Goal: Task Accomplishment & Management: Use online tool/utility

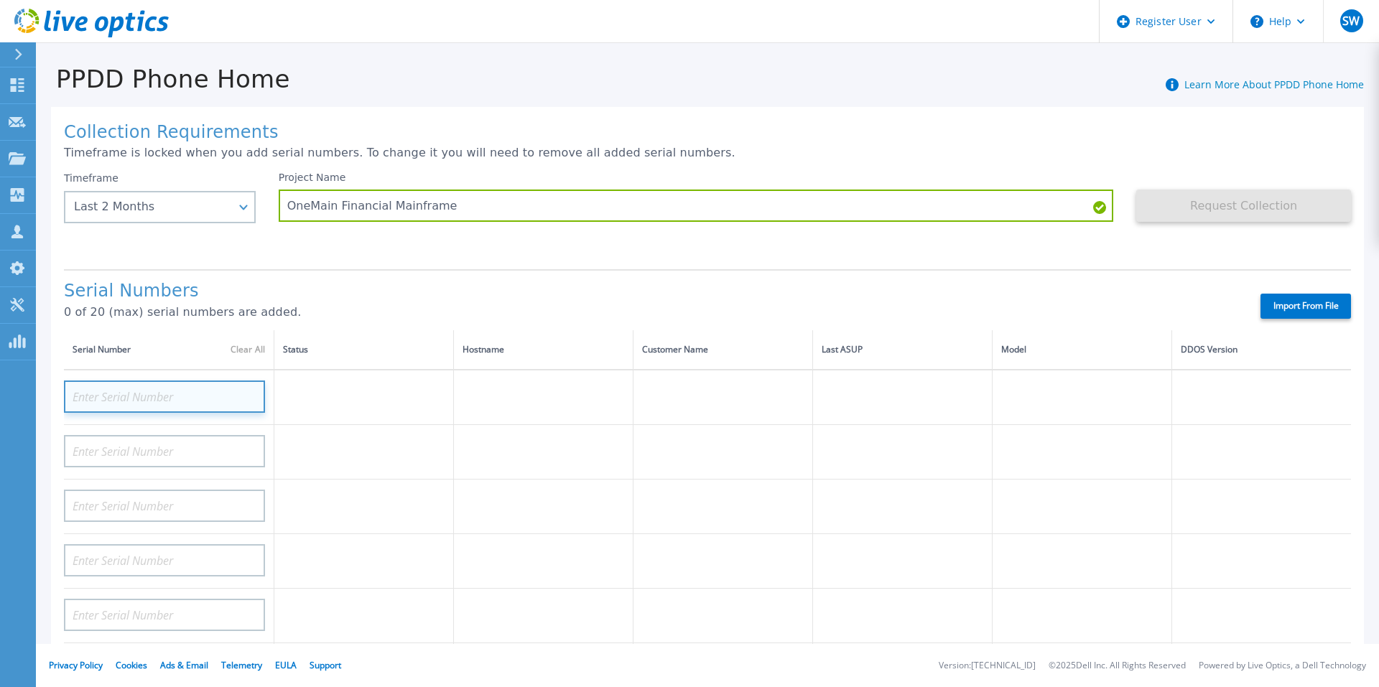
click at [113, 389] on input at bounding box center [164, 397] width 201 height 32
paste input "APX00225204922"
type input "APX00225204922"
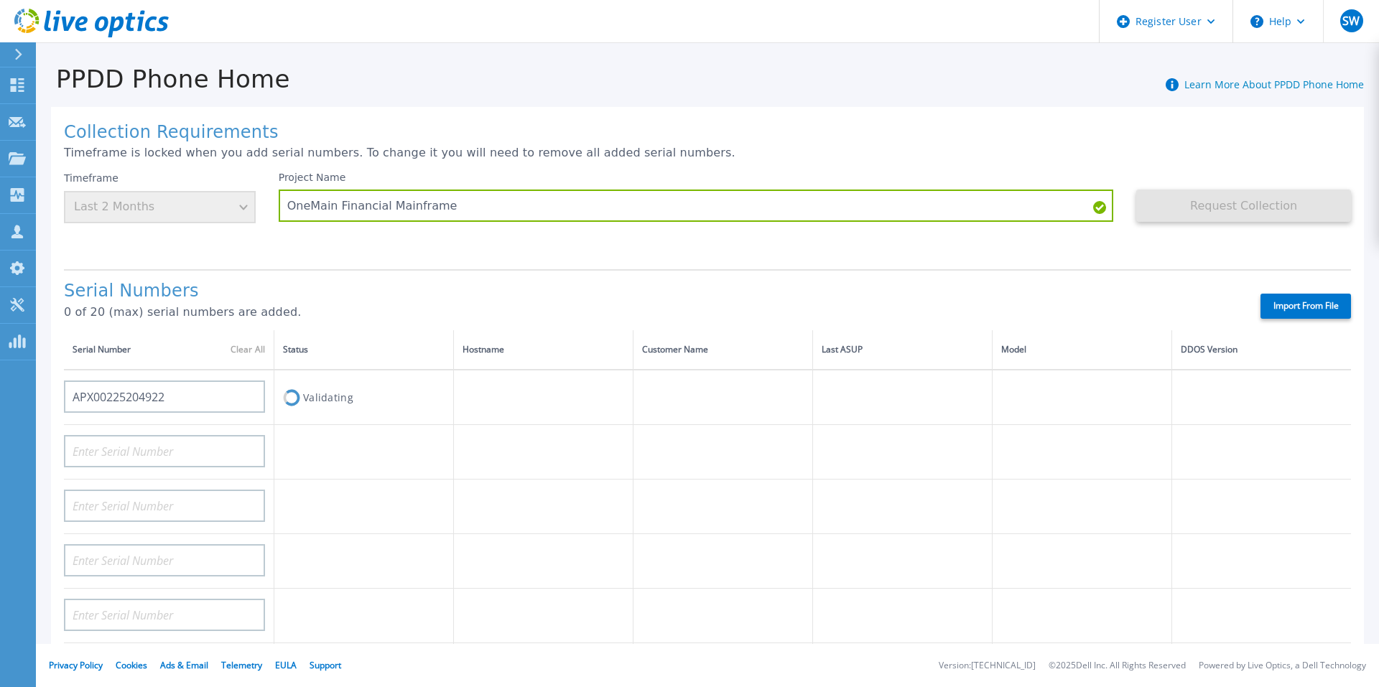
click at [435, 430] on td at bounding box center [364, 452] width 180 height 55
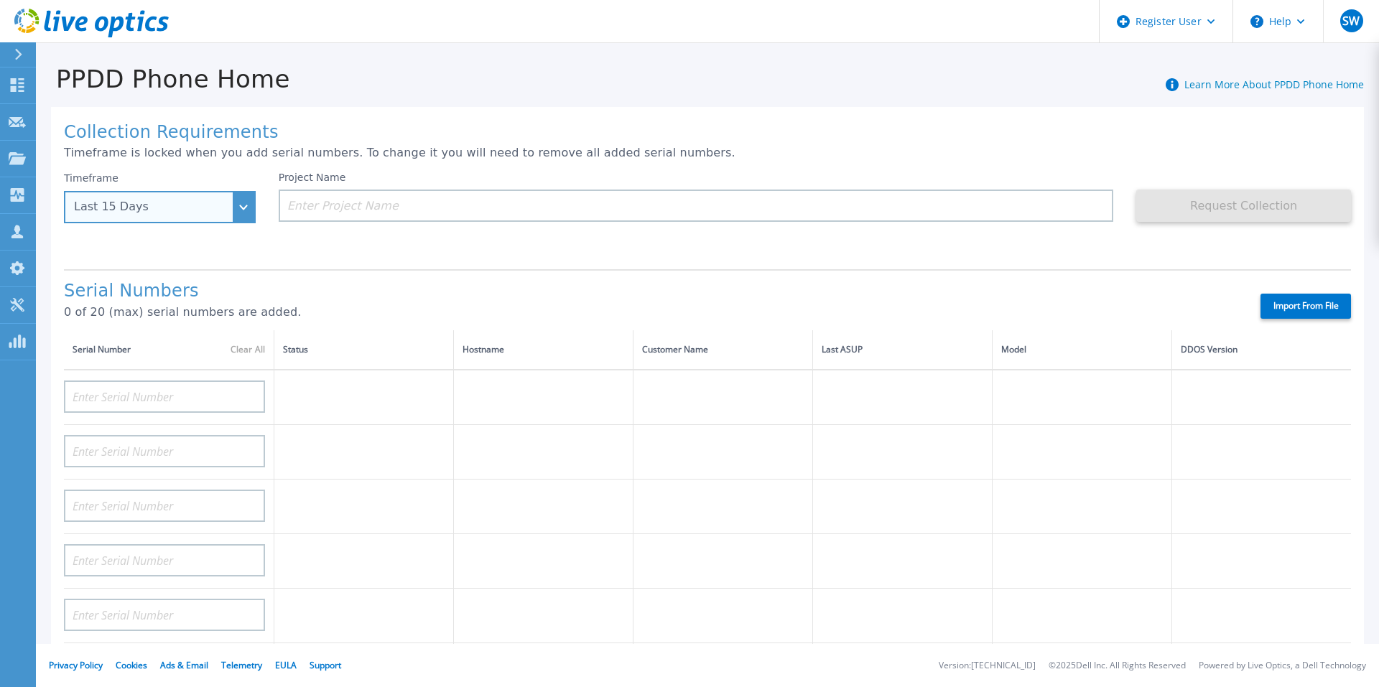
click at [192, 208] on div "Last 15 Days" at bounding box center [152, 206] width 156 height 13
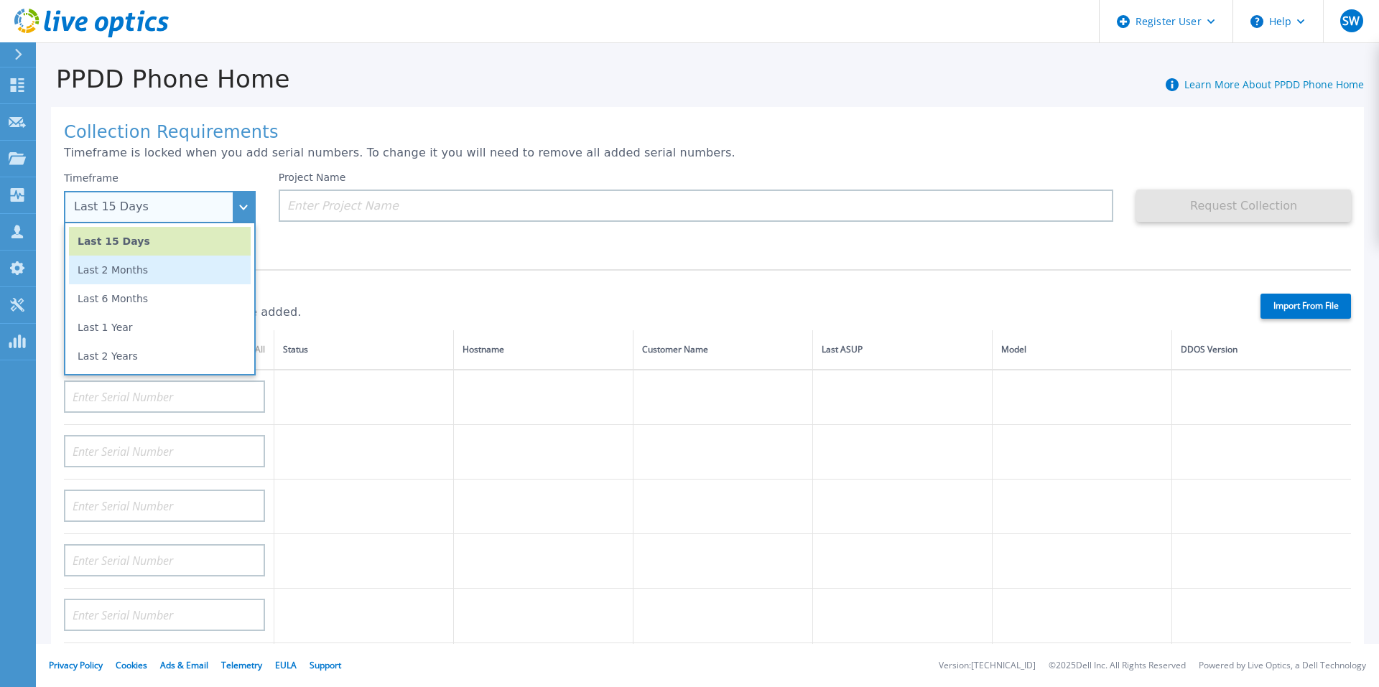
click at [175, 271] on li "Last 2 Months" at bounding box center [160, 270] width 182 height 29
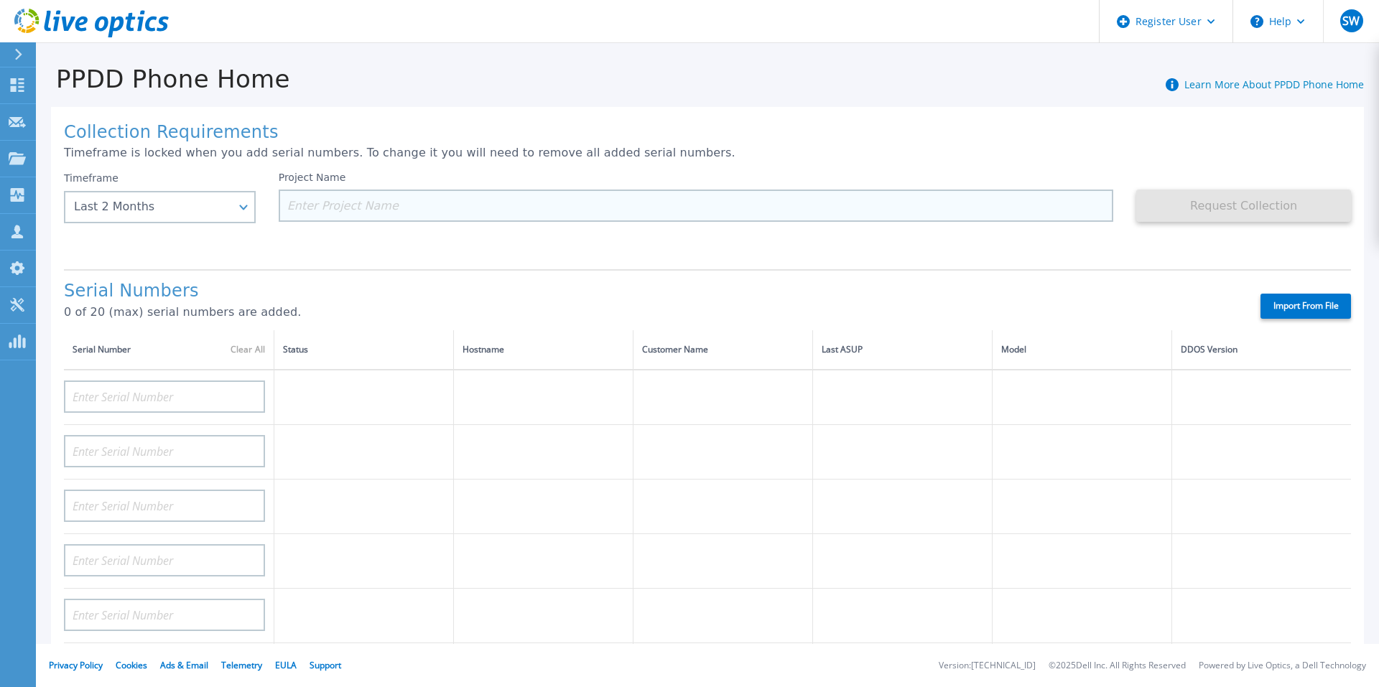
click at [336, 200] on input at bounding box center [696, 206] width 835 height 32
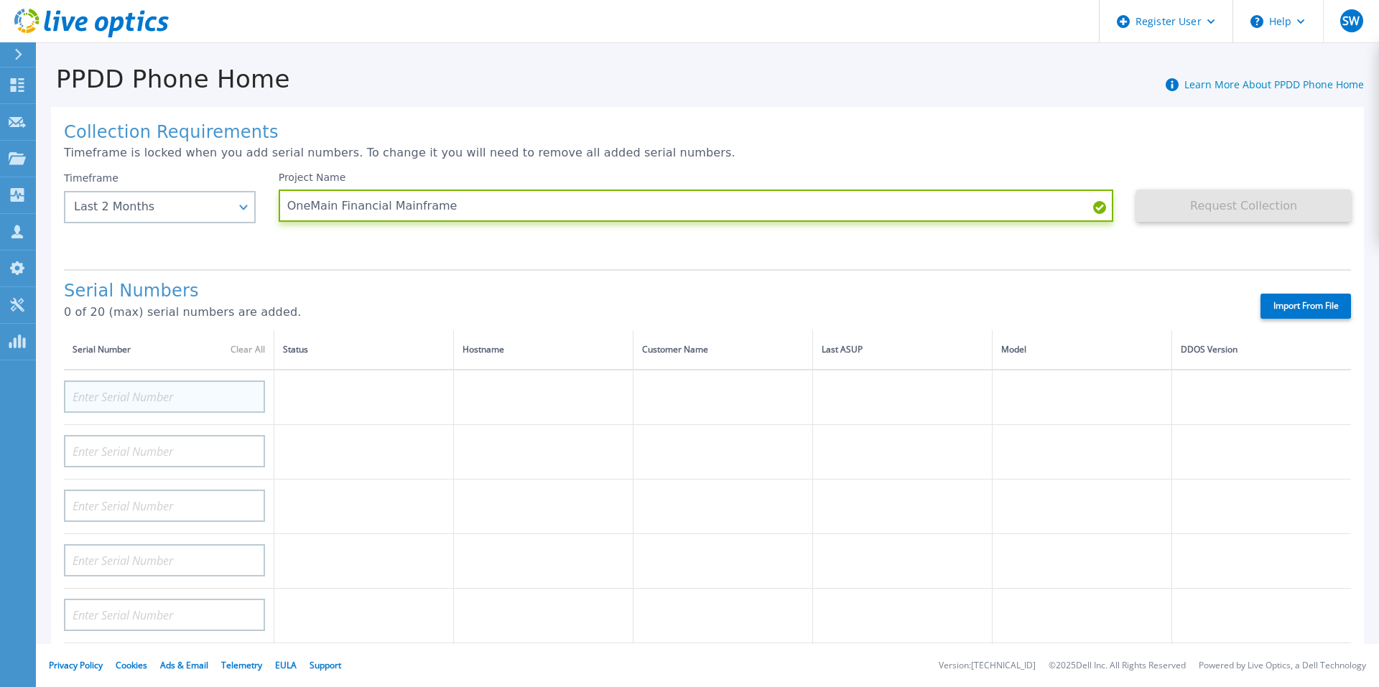
type input "OneMain Financial Mainframe"
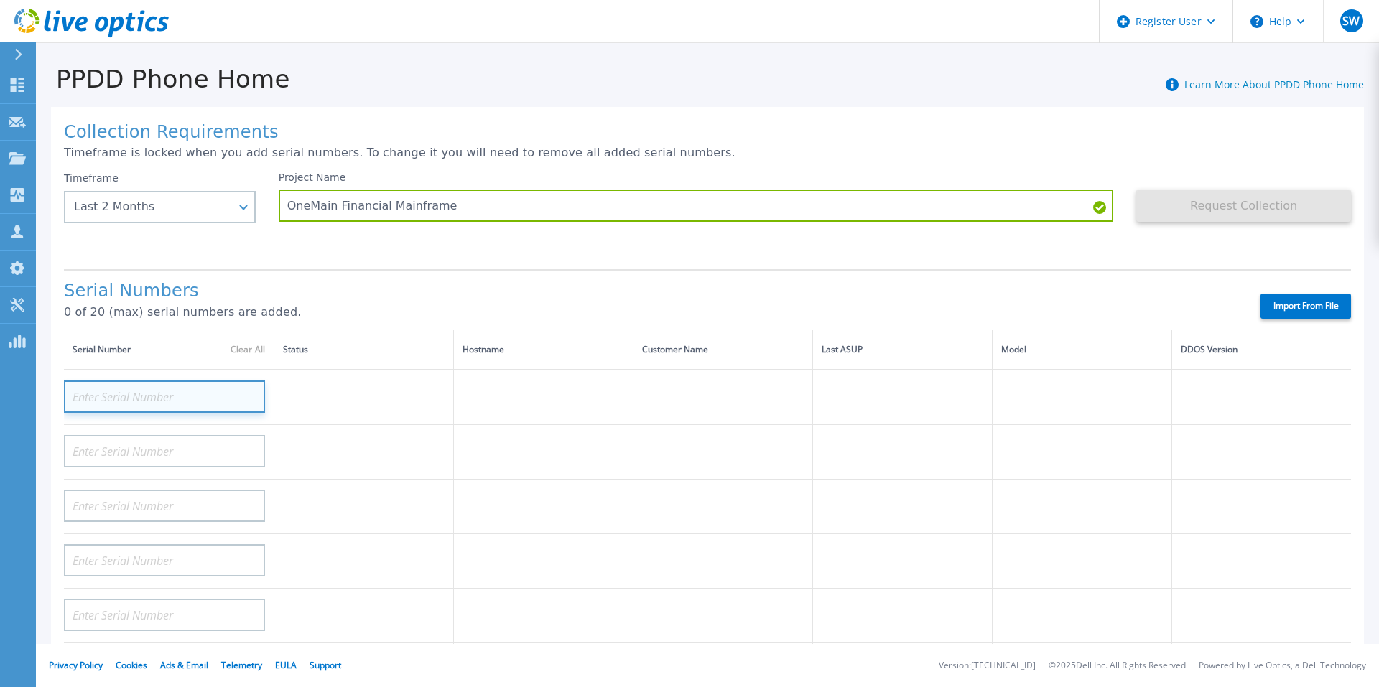
click at [132, 396] on input at bounding box center [164, 397] width 201 height 32
paste input "APX00225204922"
type input "APX00225204922"
click at [1106, 277] on div "Serial Numbers 0 of 20 (max) serial numbers are added. Import From File" at bounding box center [707, 299] width 1287 height 61
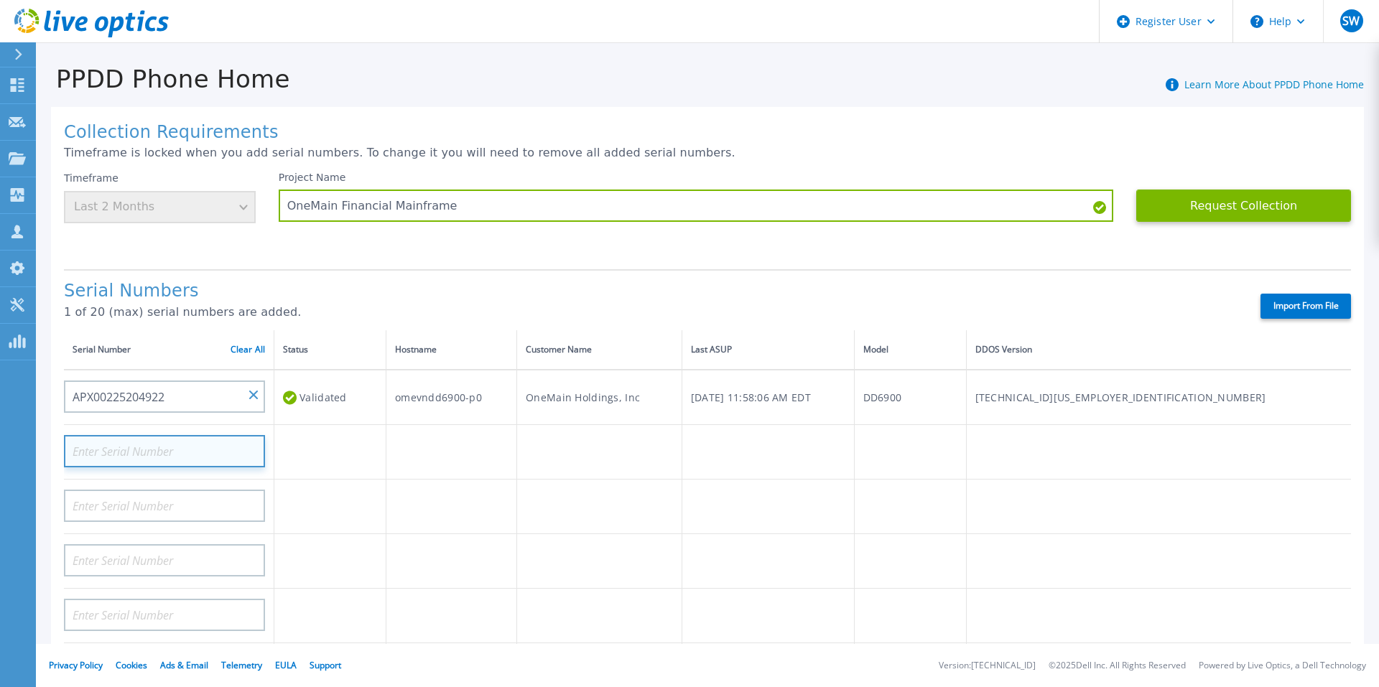
click at [157, 448] on input at bounding box center [164, 451] width 201 height 32
paste input "APX00225205704"
type input "APX00225205704"
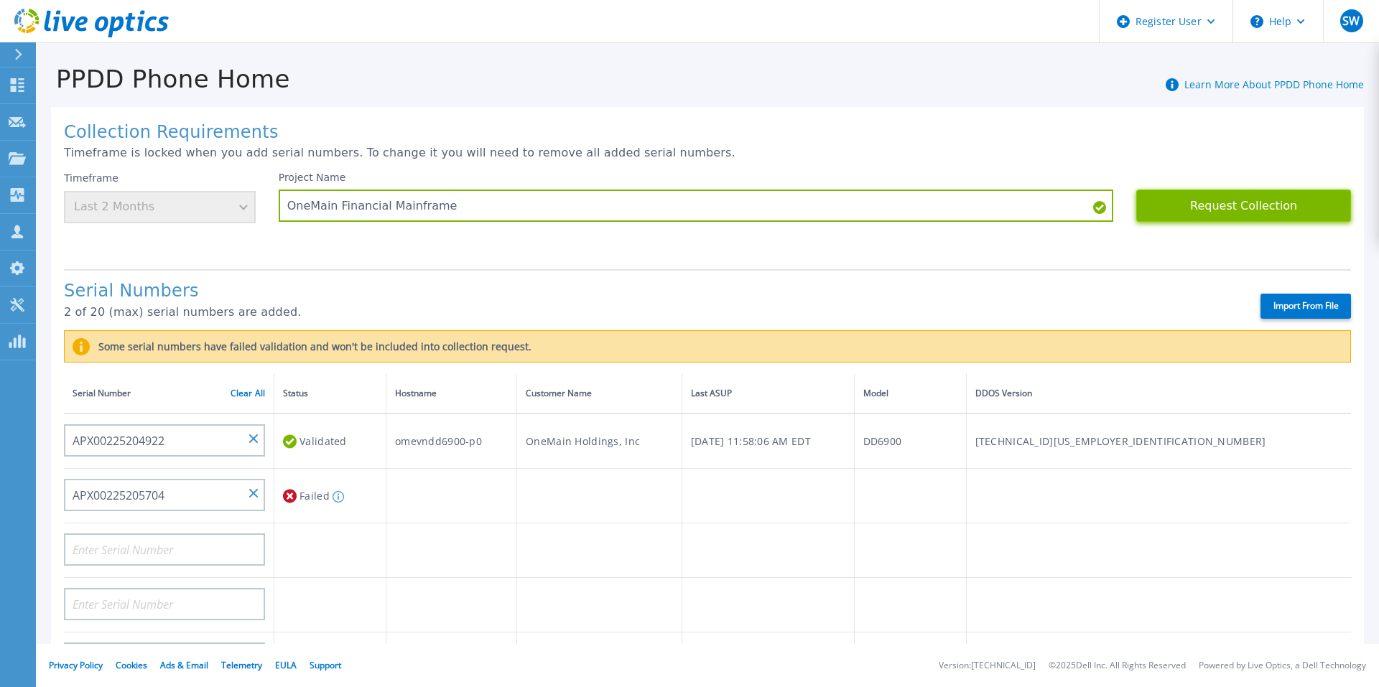
click at [1249, 200] on button "Request Collection" at bounding box center [1243, 206] width 215 height 32
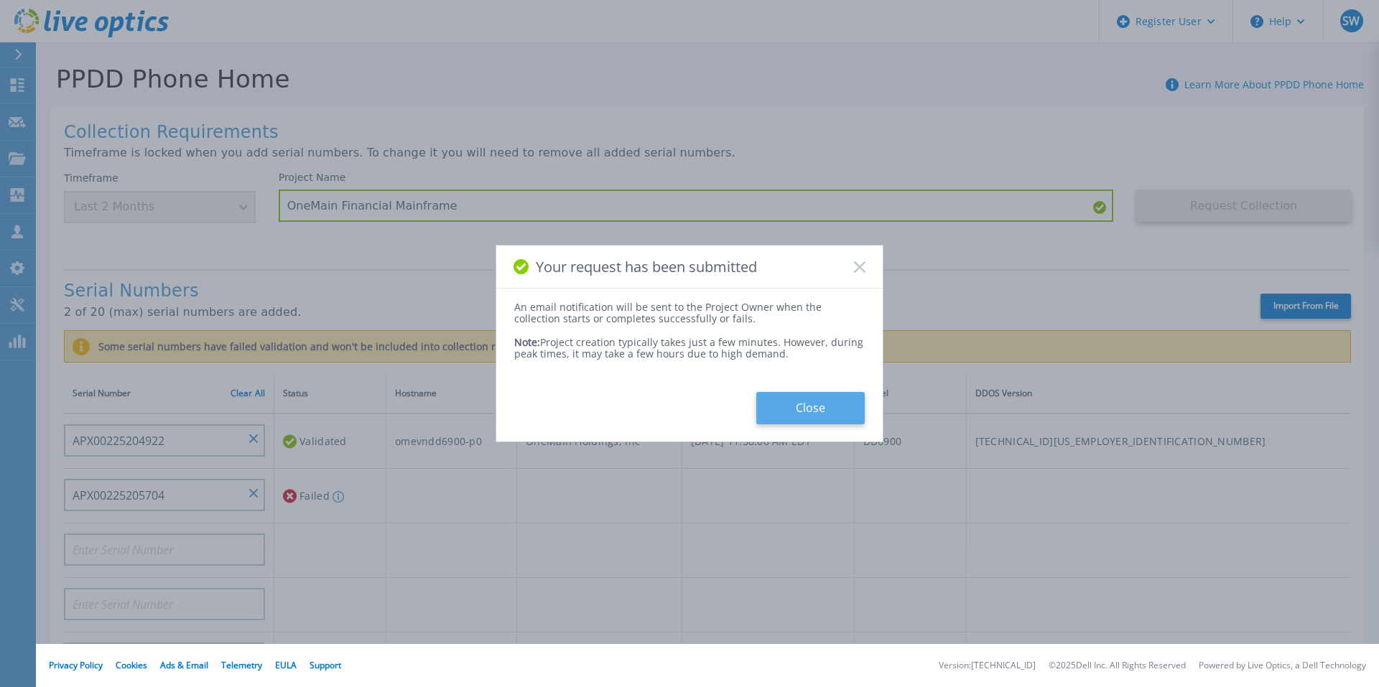
click at [775, 411] on button "Close" at bounding box center [810, 408] width 108 height 32
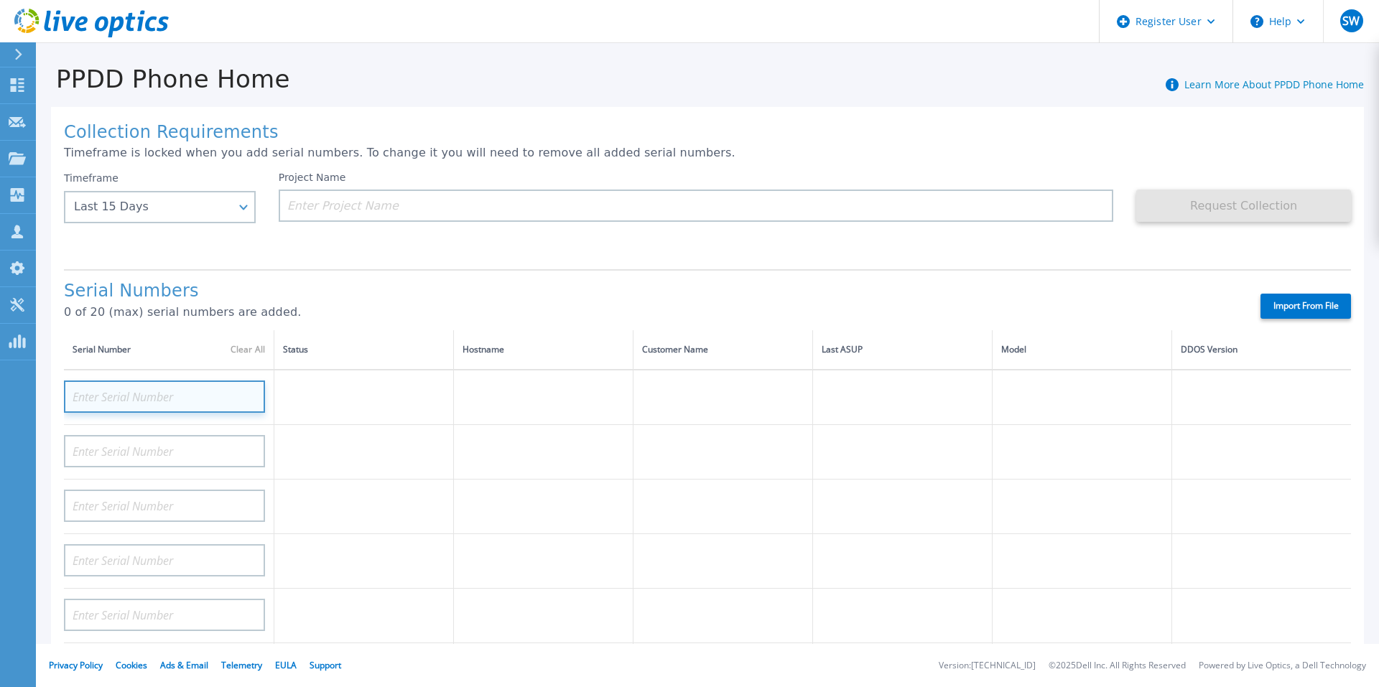
click at [139, 399] on input at bounding box center [164, 397] width 201 height 32
paste input "APX00241300007"
type input "APX00241300007"
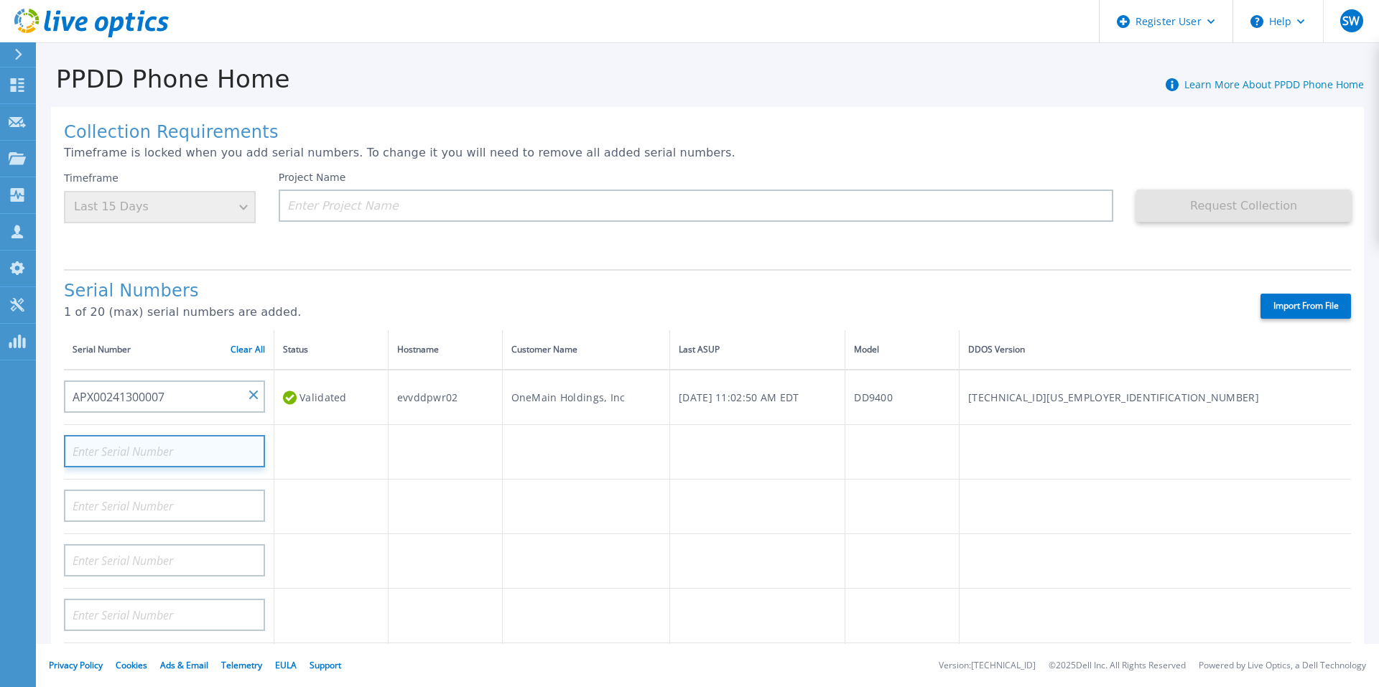
click at [185, 454] on input at bounding box center [164, 451] width 201 height 32
paste input "APX00241300006"
type input "APX00241300006"
click at [193, 200] on div "Timeframe Last 15 Days" at bounding box center [160, 198] width 192 height 52
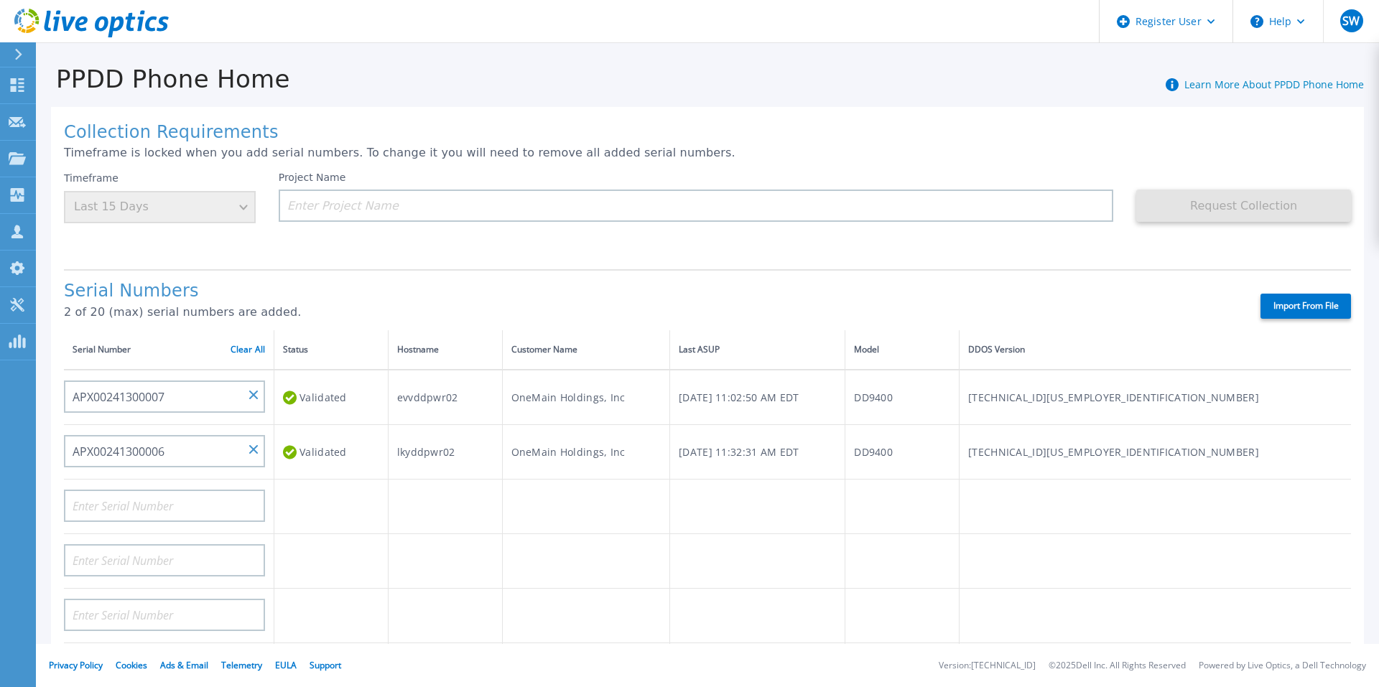
click at [239, 207] on div "Timeframe Last 15 Days" at bounding box center [160, 198] width 192 height 52
click at [249, 205] on div "Timeframe Last 15 Days" at bounding box center [160, 198] width 192 height 52
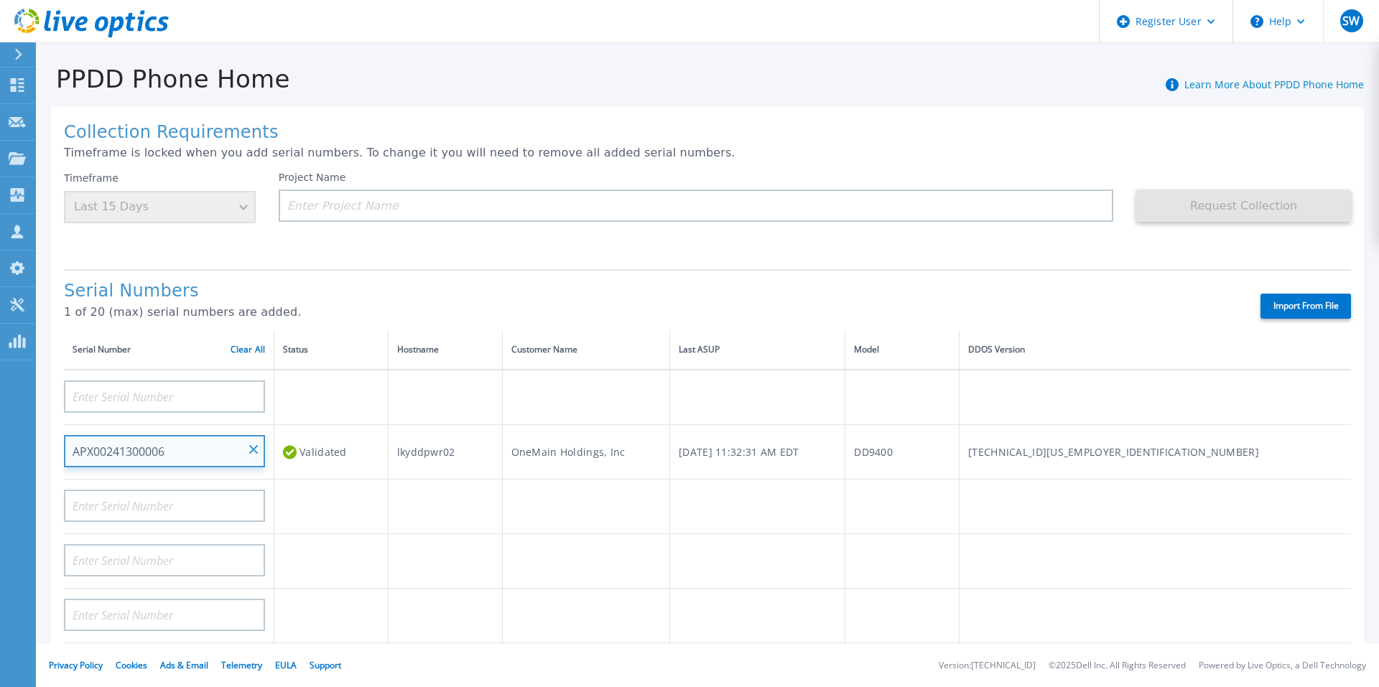
click at [258, 453] on input "APX00241300006" at bounding box center [164, 451] width 201 height 32
click at [259, 448] on input "APX00241300006" at bounding box center [164, 451] width 201 height 32
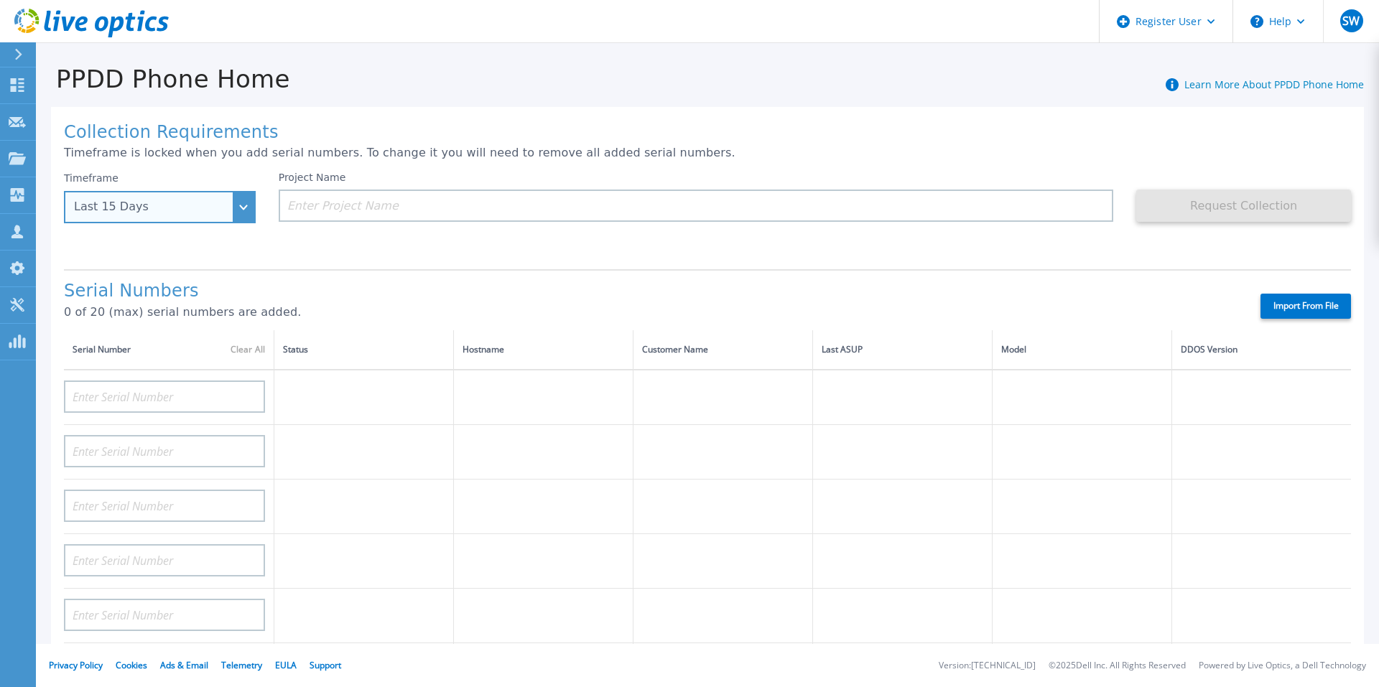
click at [230, 213] on div "Last 15 Days" at bounding box center [160, 207] width 192 height 32
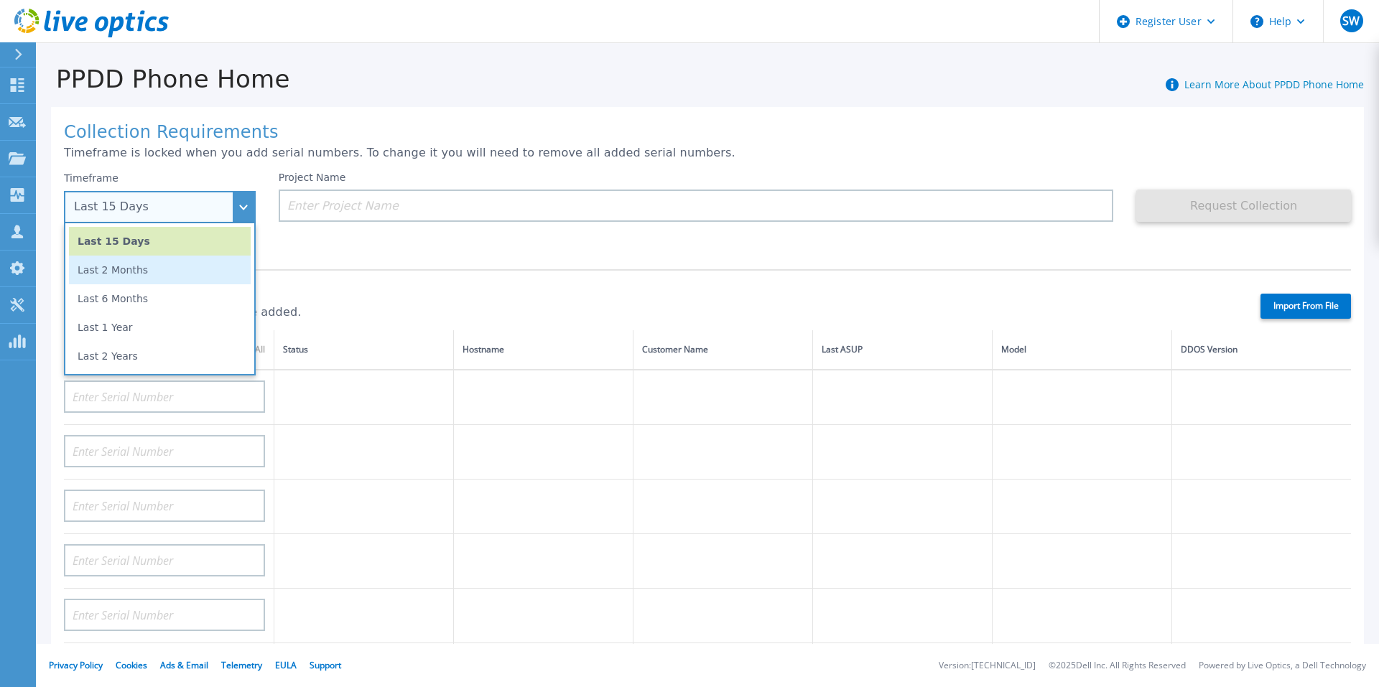
click at [212, 283] on li "Last 2 Months" at bounding box center [160, 270] width 182 height 29
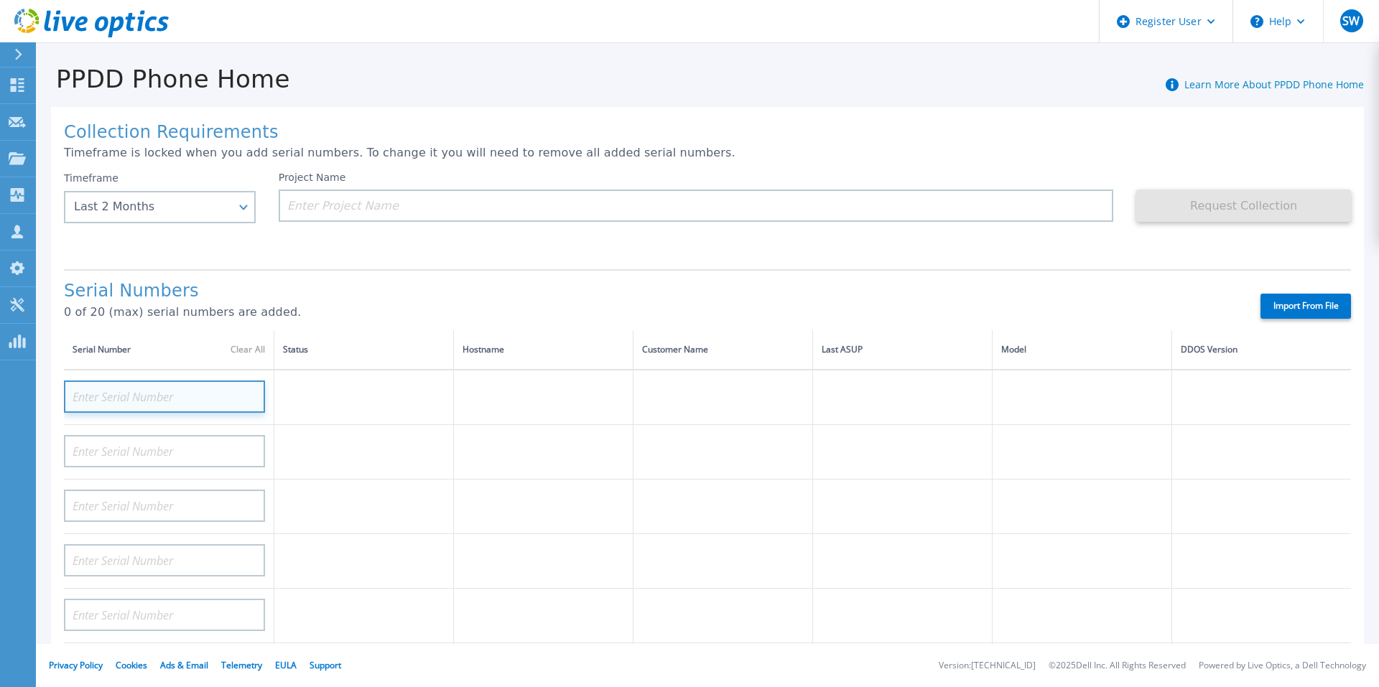
click at [163, 393] on input at bounding box center [164, 397] width 201 height 32
paste input "APX00241300006"
type input "APX00241300006"
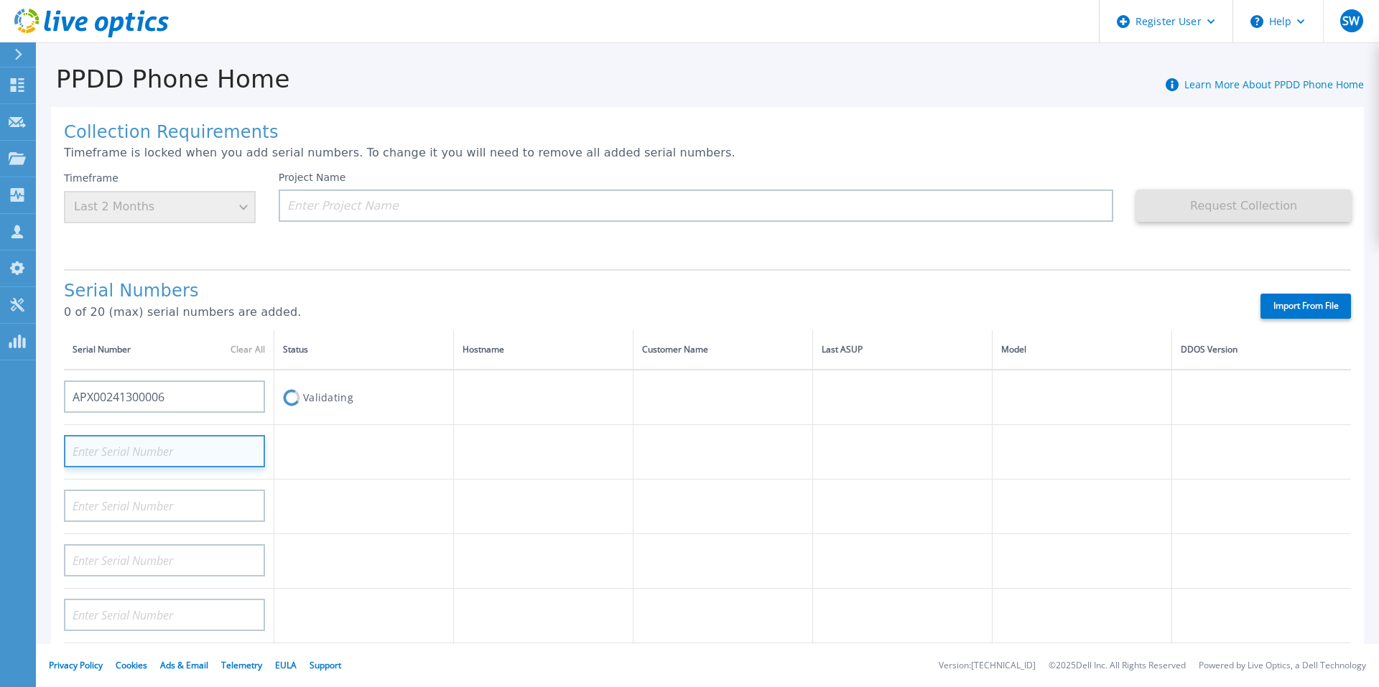
click at [136, 459] on input at bounding box center [164, 451] width 201 height 32
paste input "APX00241300006"
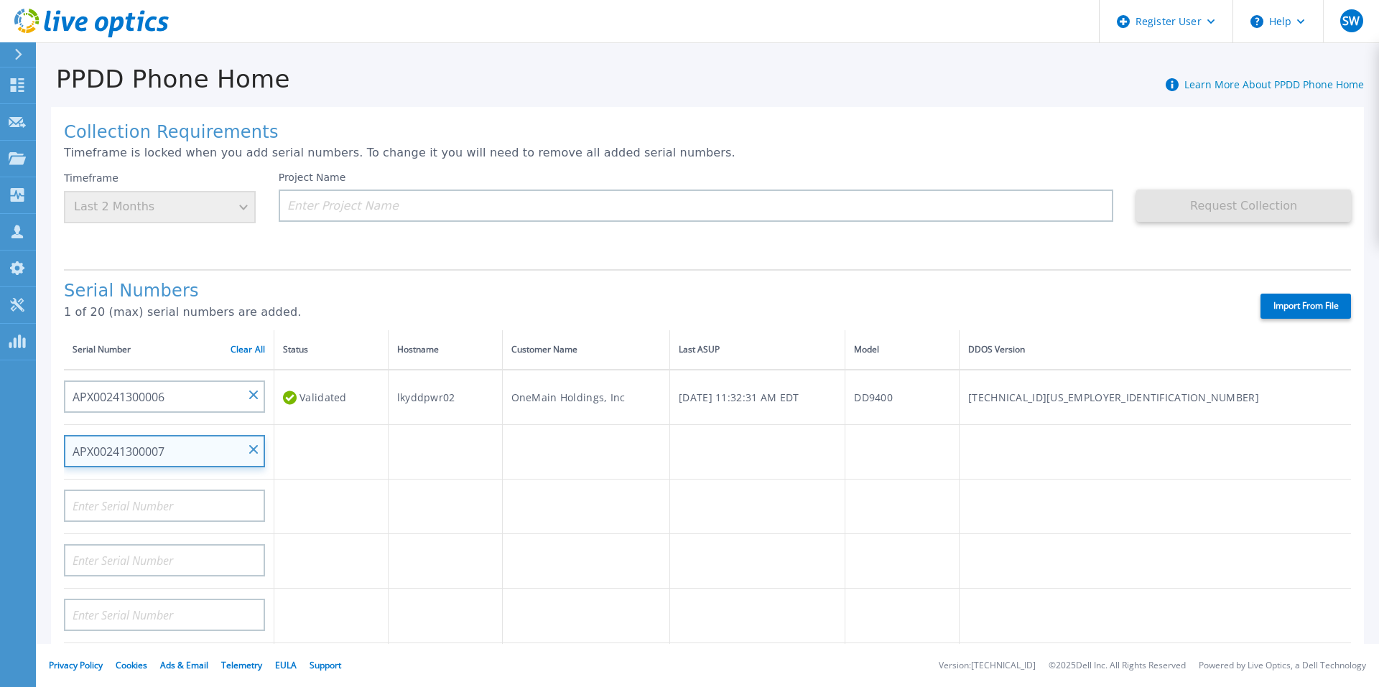
type input "APX00241300007"
click at [444, 459] on td at bounding box center [445, 452] width 114 height 55
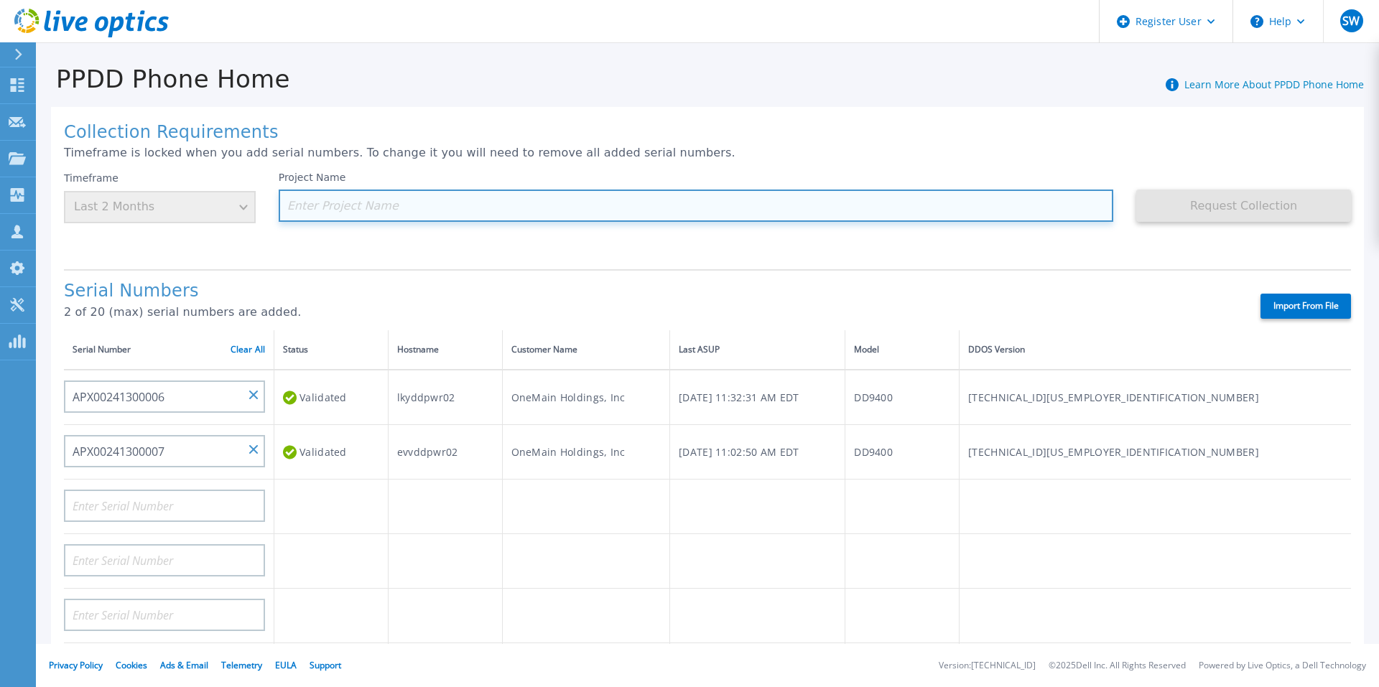
click at [315, 203] on input at bounding box center [696, 206] width 835 height 32
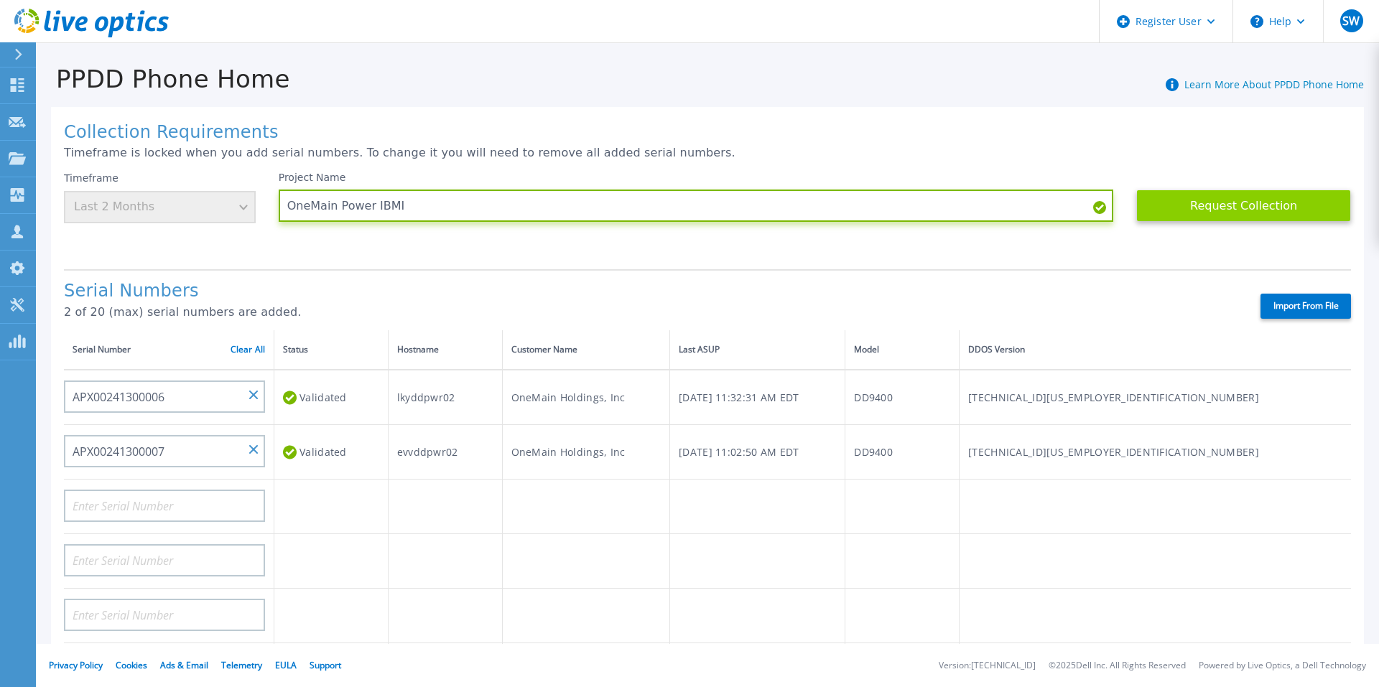
type input "OneMain Power IBMI"
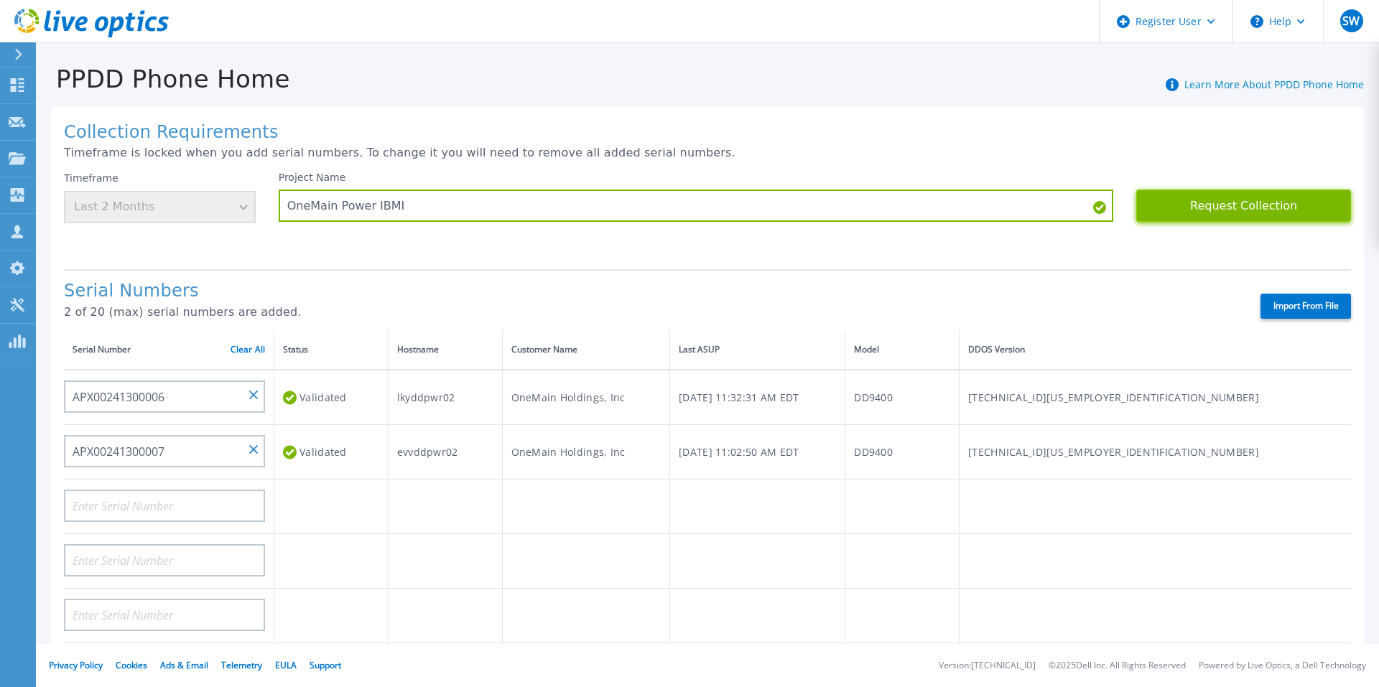
click at [1213, 205] on button "Request Collection" at bounding box center [1243, 206] width 215 height 32
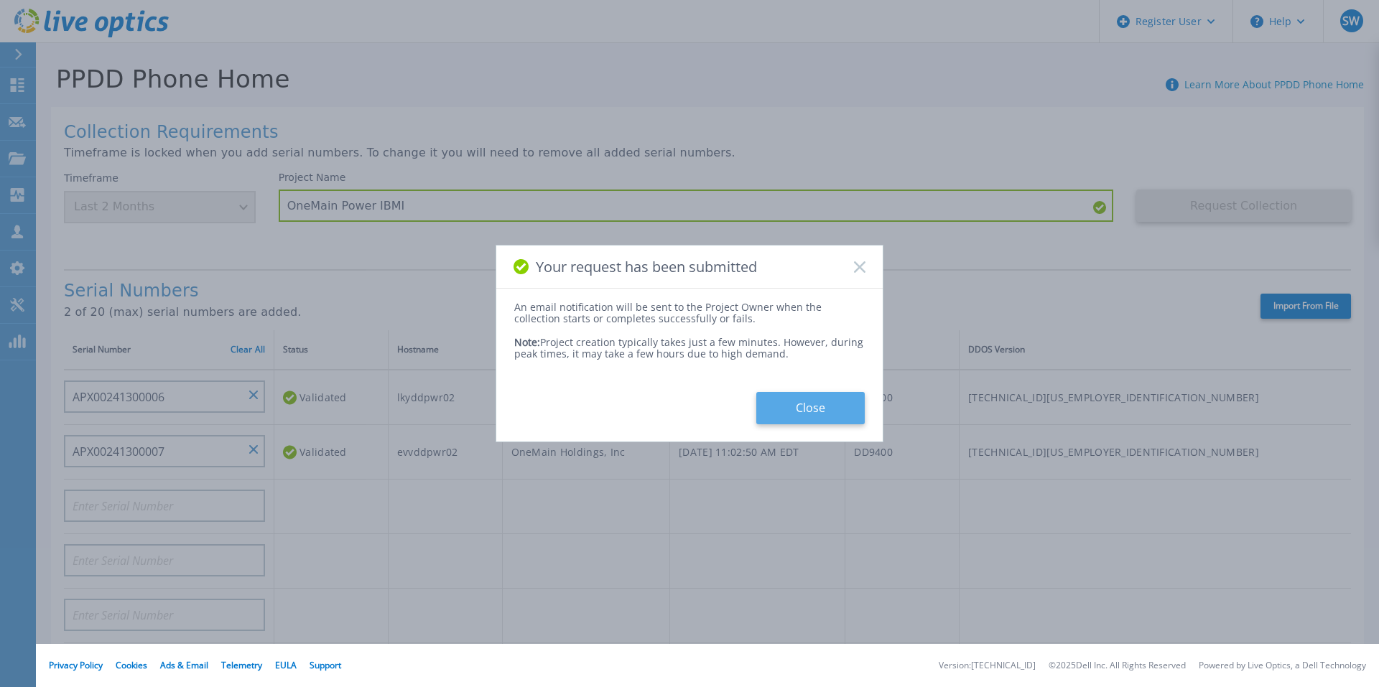
click at [813, 407] on button "Close" at bounding box center [810, 408] width 108 height 32
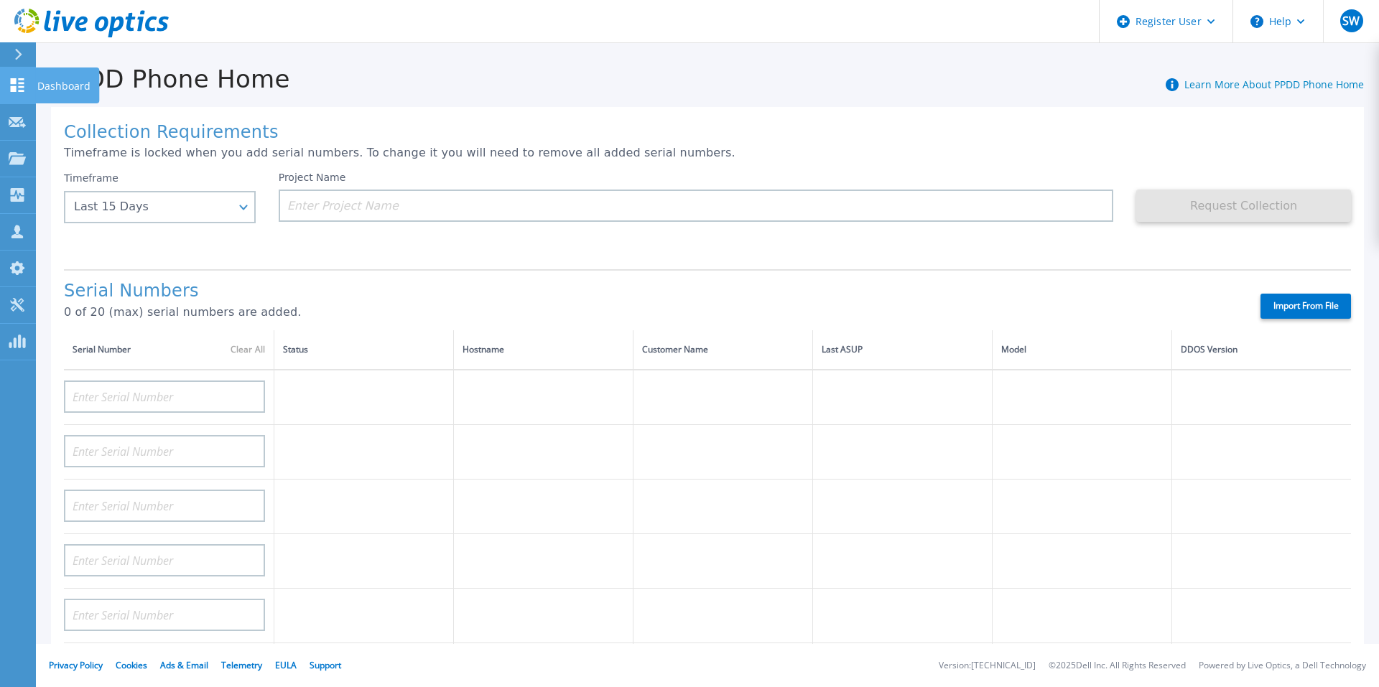
click at [19, 90] on icon at bounding box center [17, 85] width 17 height 14
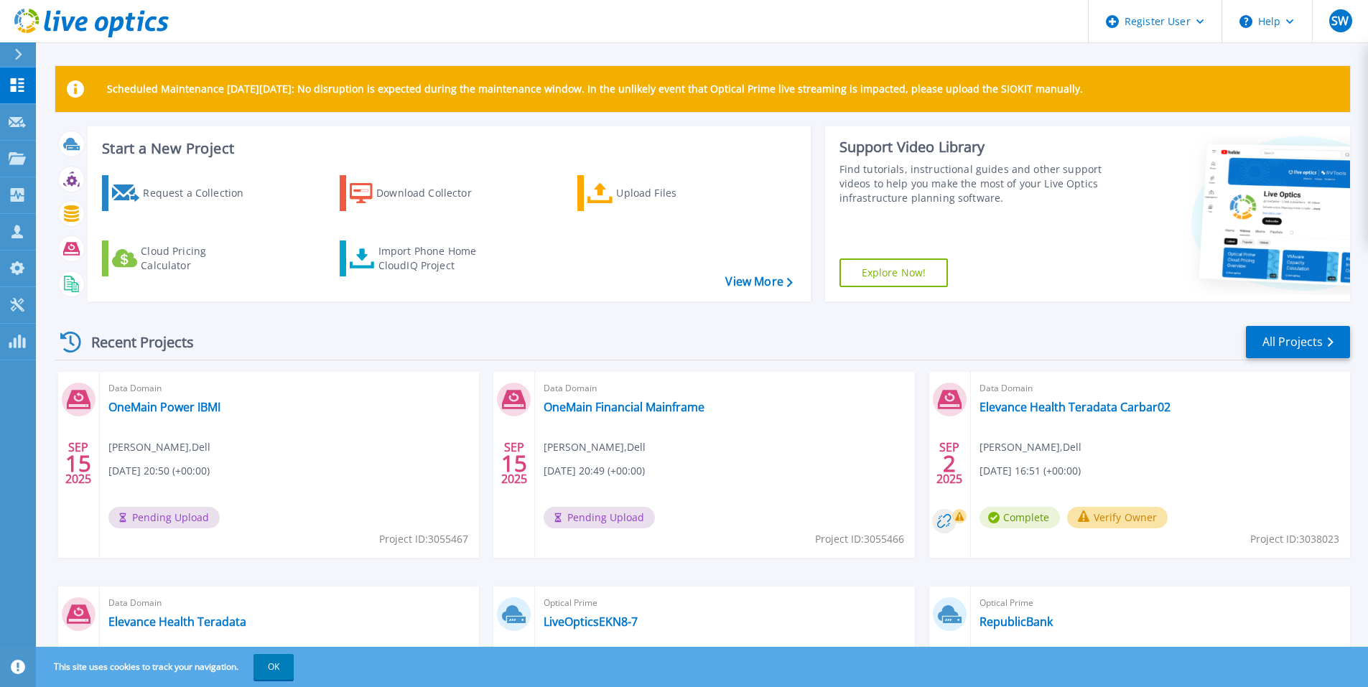
click at [1121, 519] on button "Verify Owner" at bounding box center [1117, 518] width 101 height 22
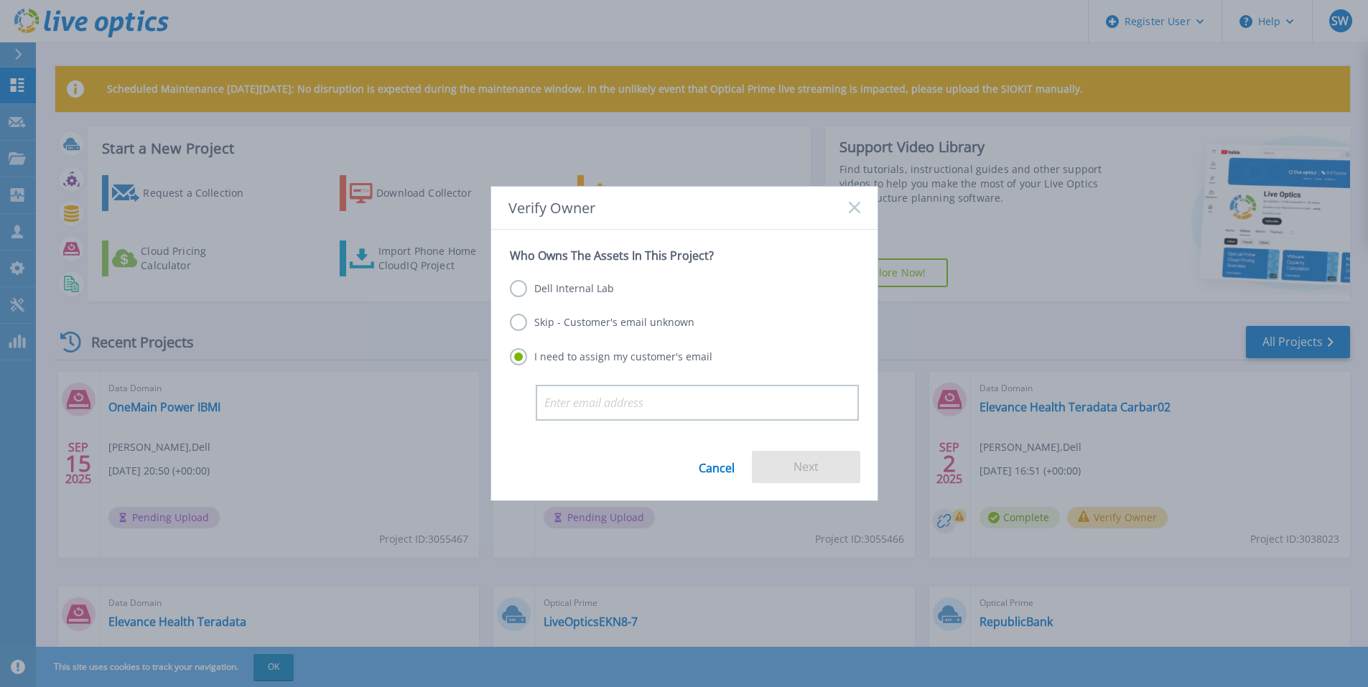
click at [618, 321] on label "Skip - Customer's email unknown" at bounding box center [602, 322] width 185 height 17
click at [0, 0] on input "Skip - Customer's email unknown" at bounding box center [0, 0] width 0 height 0
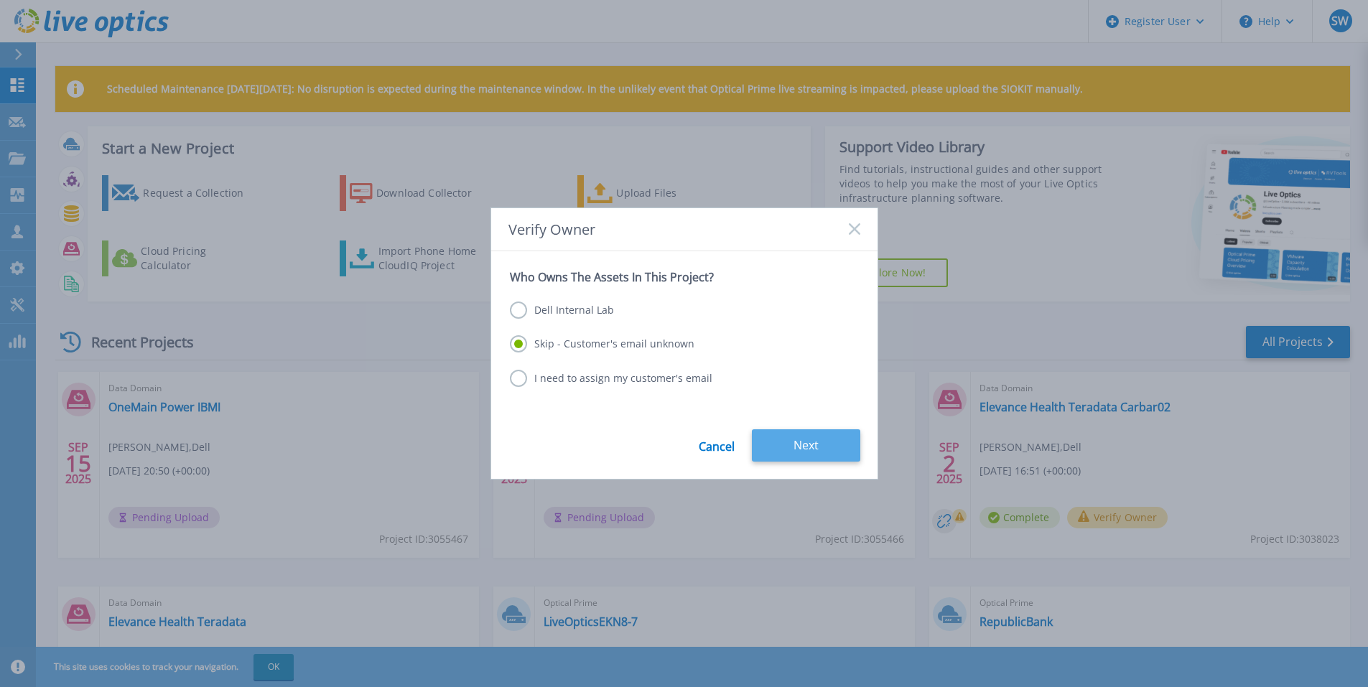
click at [816, 444] on button "Next" at bounding box center [806, 446] width 108 height 32
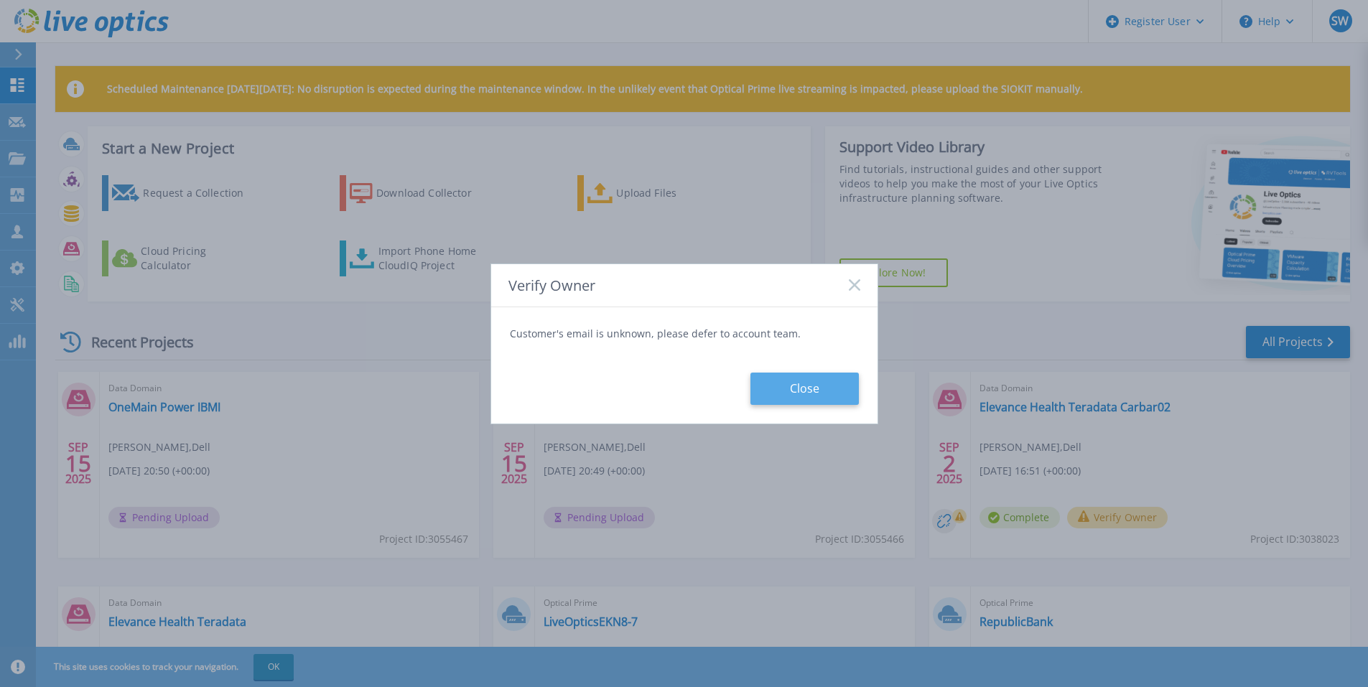
click at [810, 384] on button "Close" at bounding box center [805, 389] width 108 height 32
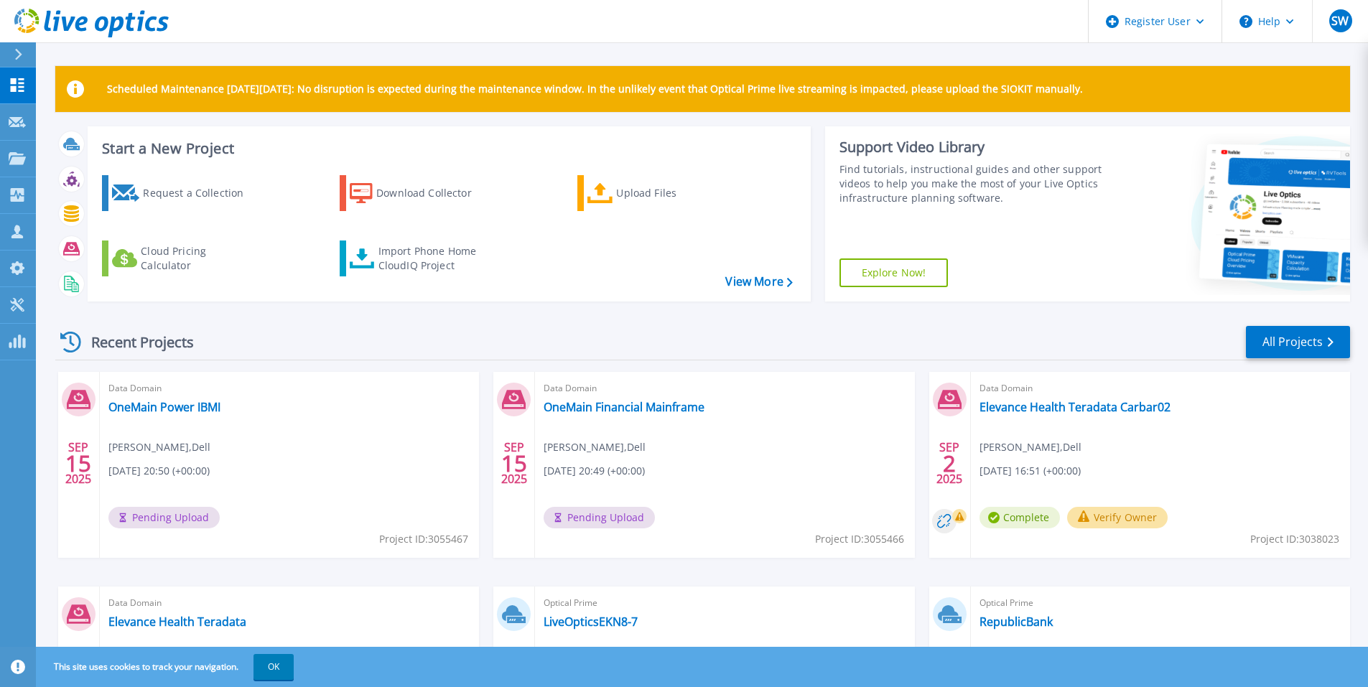
click at [1260, 488] on div "Data Domain Elevance Health Teradata Carbar02 [PERSON_NAME] , Dell [DATE] 16:51…" at bounding box center [1160, 465] width 379 height 186
click at [422, 537] on span "Project ID: 3055467" at bounding box center [423, 540] width 89 height 16
